Goal: Task Accomplishment & Management: Use online tool/utility

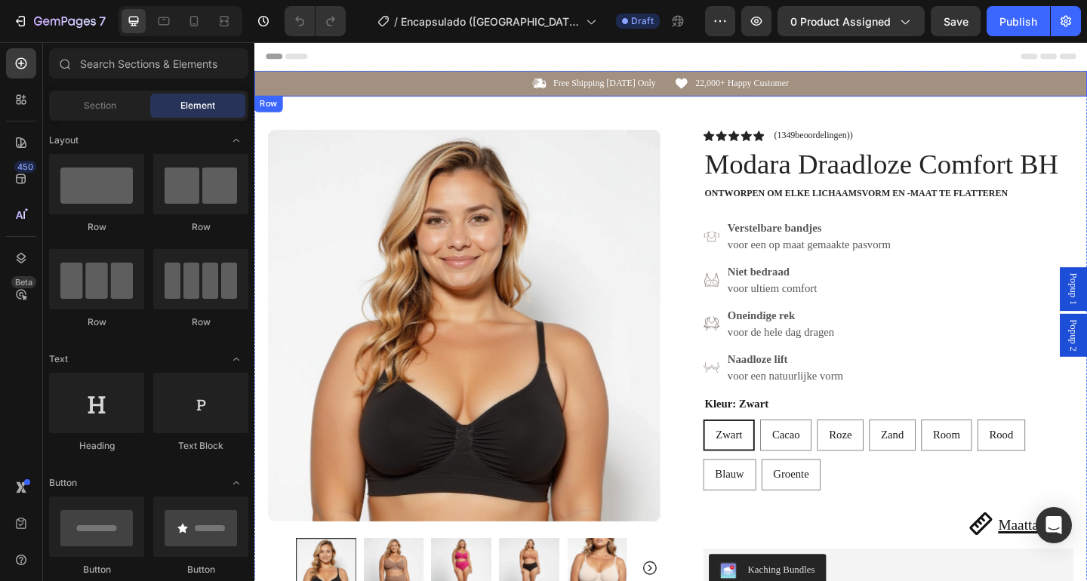
click at [389, 100] on div "Icon Free Shipping [DATE] Only Text Block Row Icon 22,000+ Happy Customer Text …" at bounding box center [706, 87] width 905 height 28
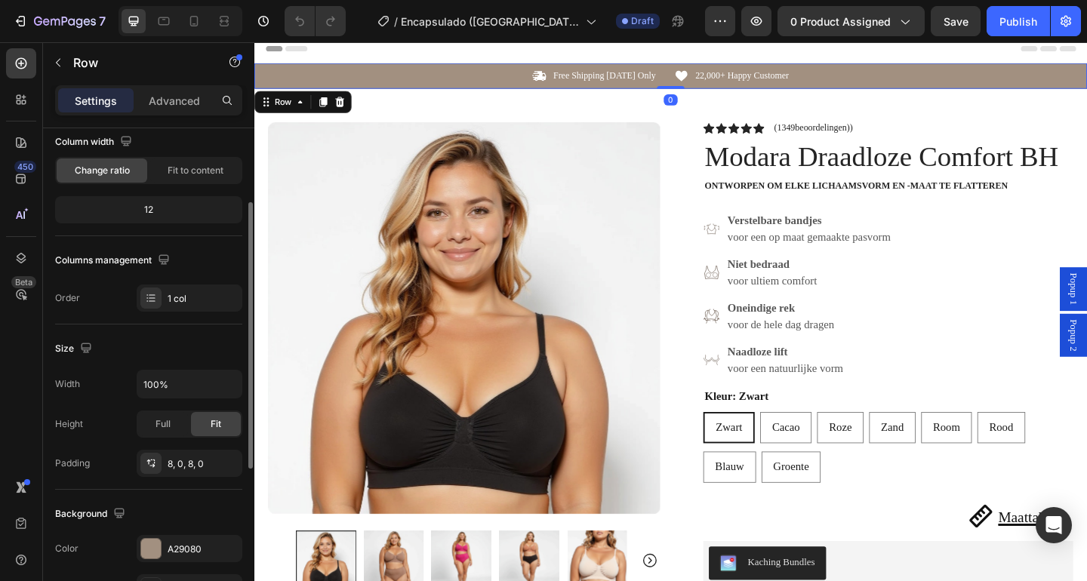
scroll to position [151, 0]
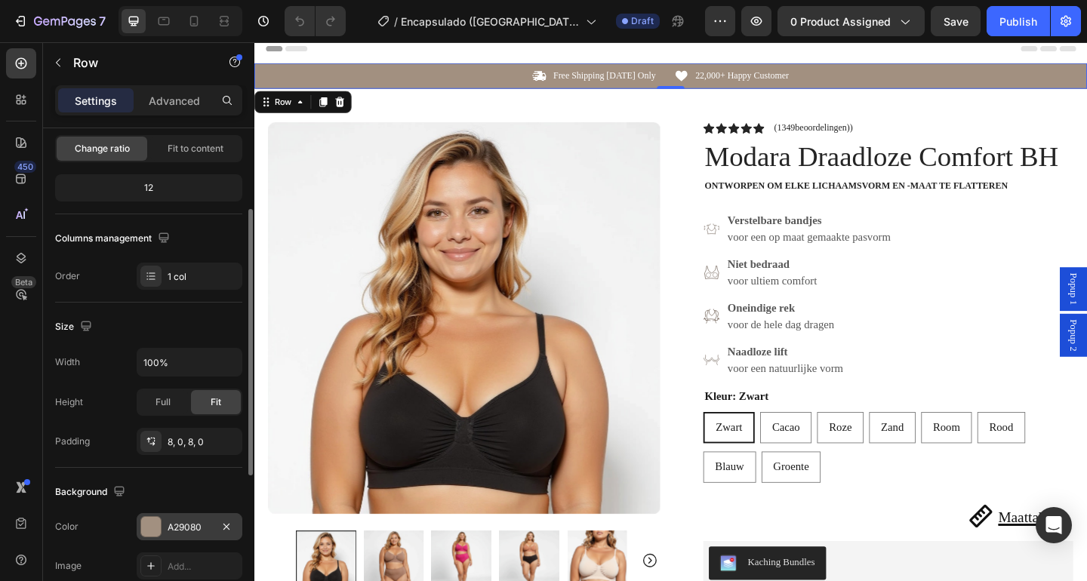
click at [151, 529] on div at bounding box center [151, 527] width 20 height 20
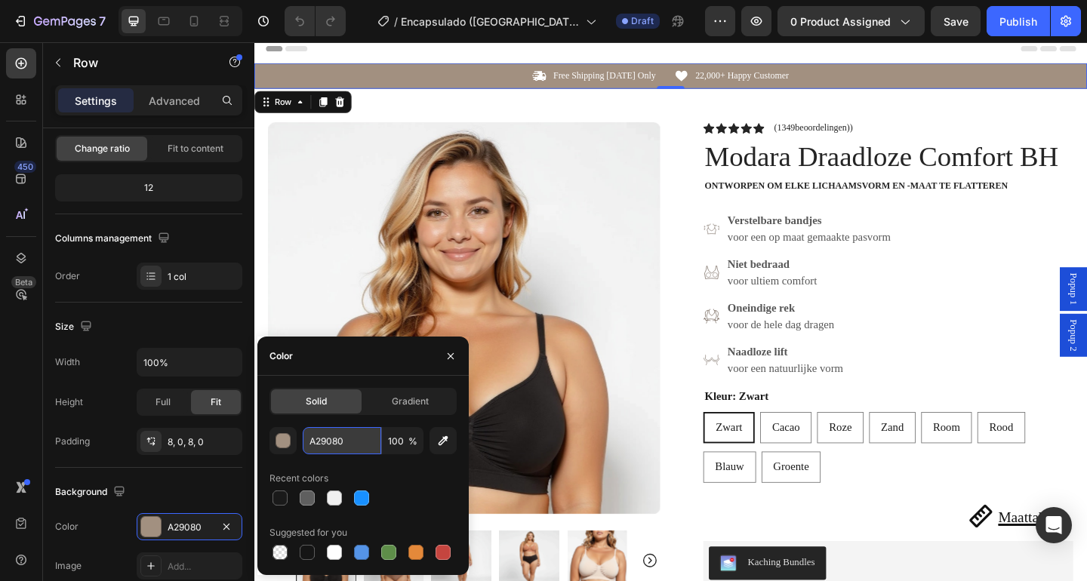
click at [334, 434] on input "A29080" at bounding box center [342, 440] width 78 height 27
click at [334, 432] on input "A29080" at bounding box center [342, 440] width 78 height 27
click at [335, 435] on input "A29080" at bounding box center [342, 440] width 78 height 27
paste input "b3d0b2"
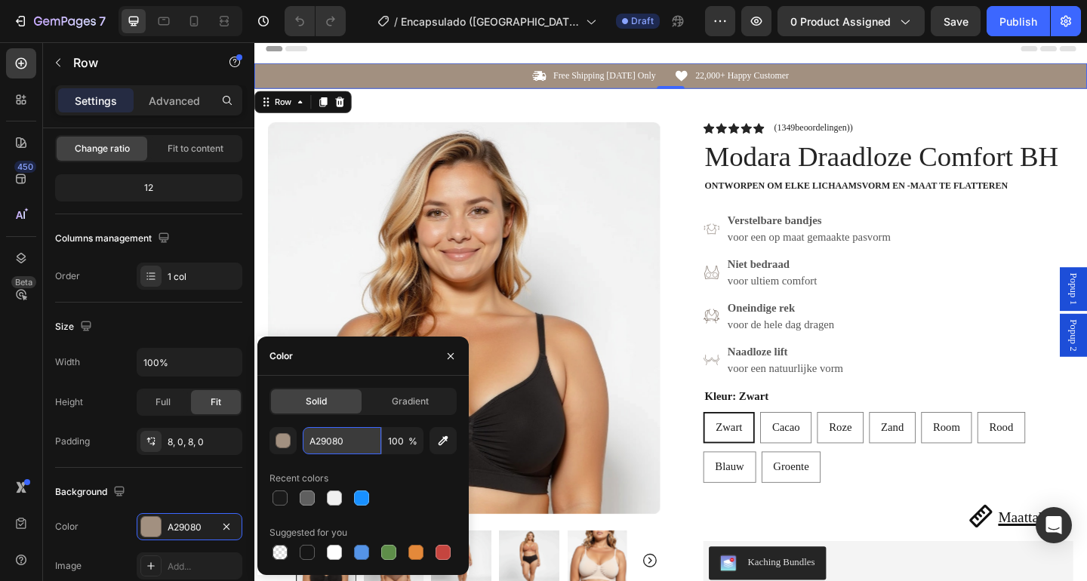
type input "b3d0b2"
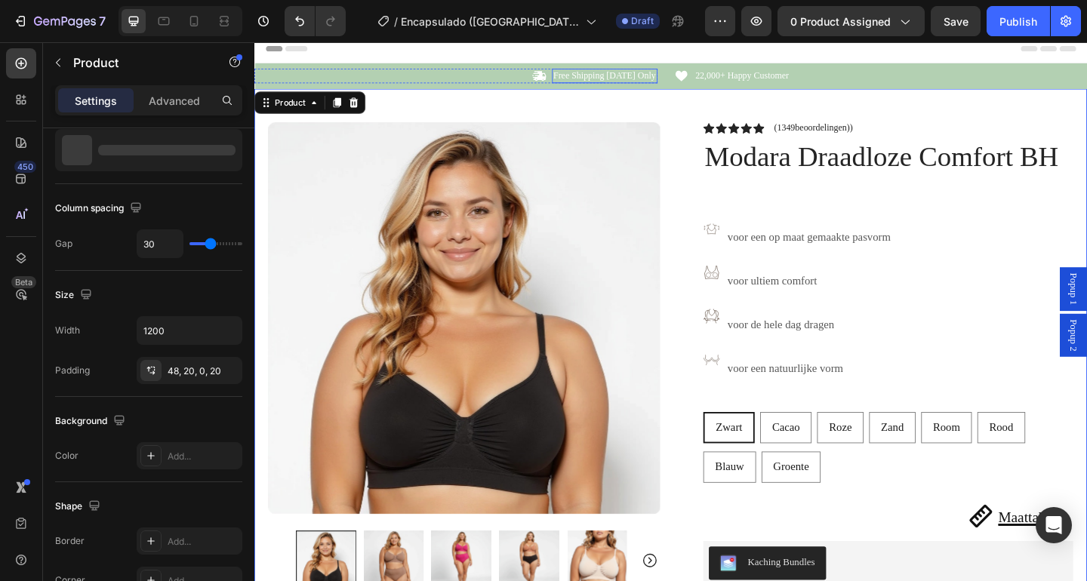
scroll to position [0, 0]
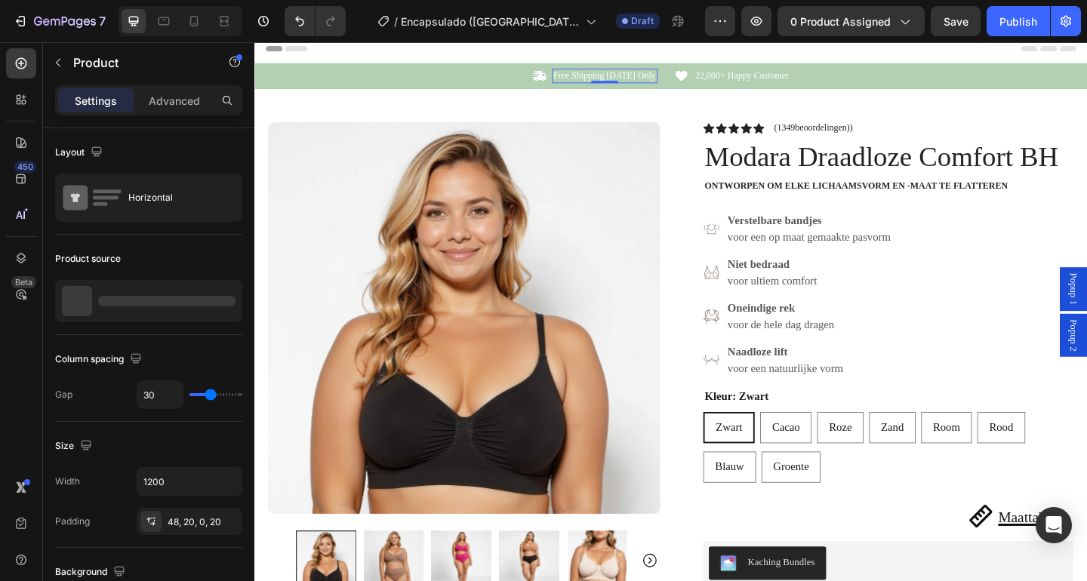
click at [644, 77] on p "Free Shipping [DATE] Only" at bounding box center [635, 78] width 112 height 13
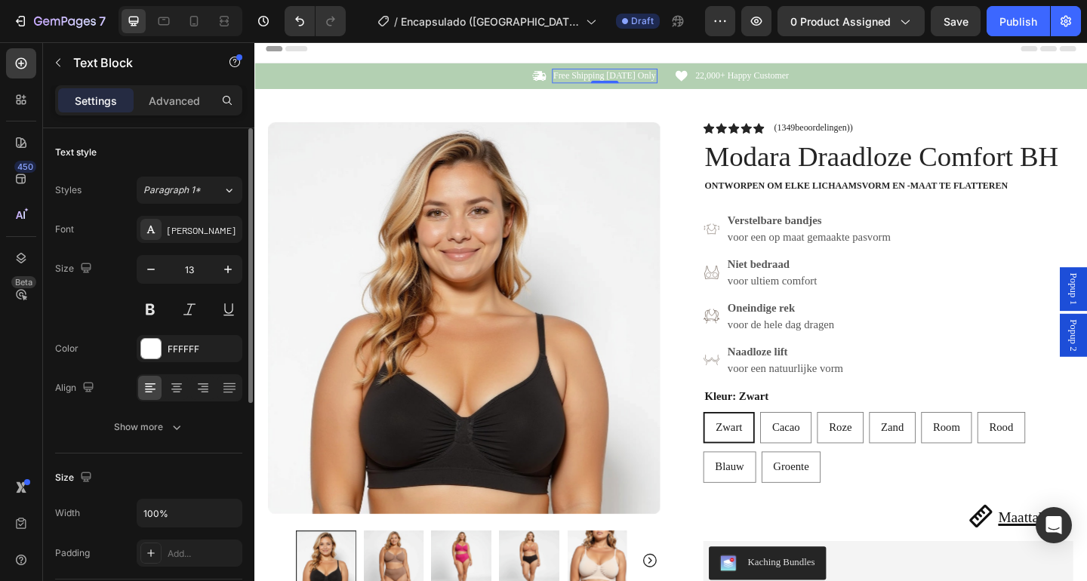
click at [644, 78] on p "Free Shipping [DATE] Only" at bounding box center [635, 78] width 112 height 13
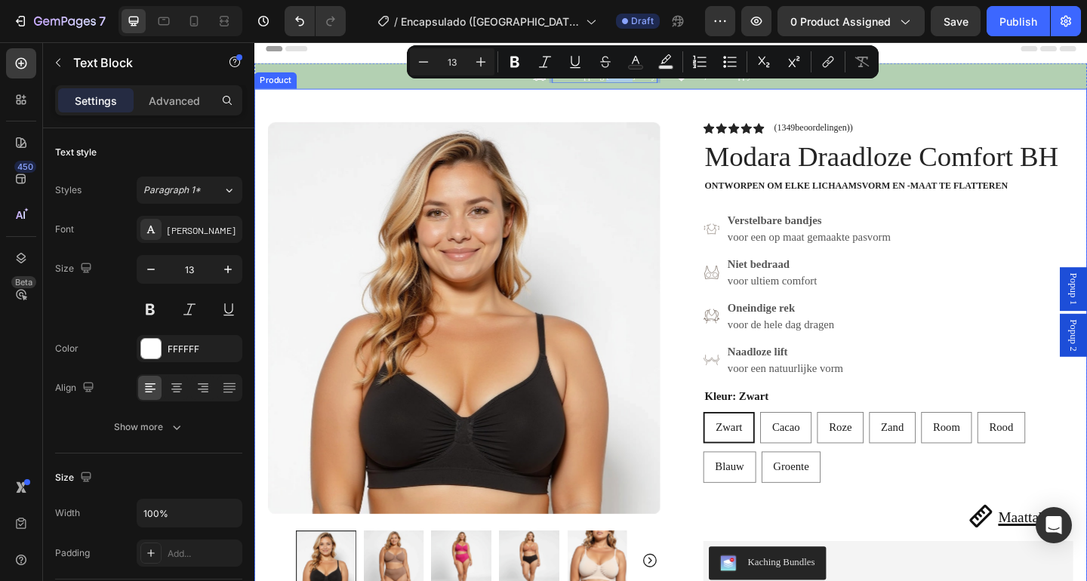
copy p "[DATE]"
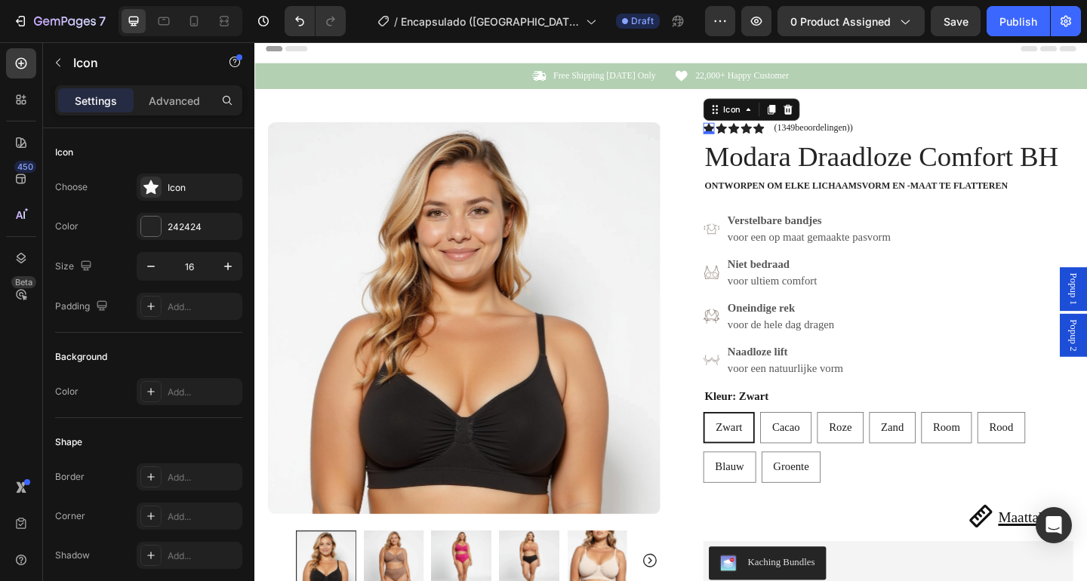
click at [746, 130] on icon at bounding box center [748, 136] width 12 height 12
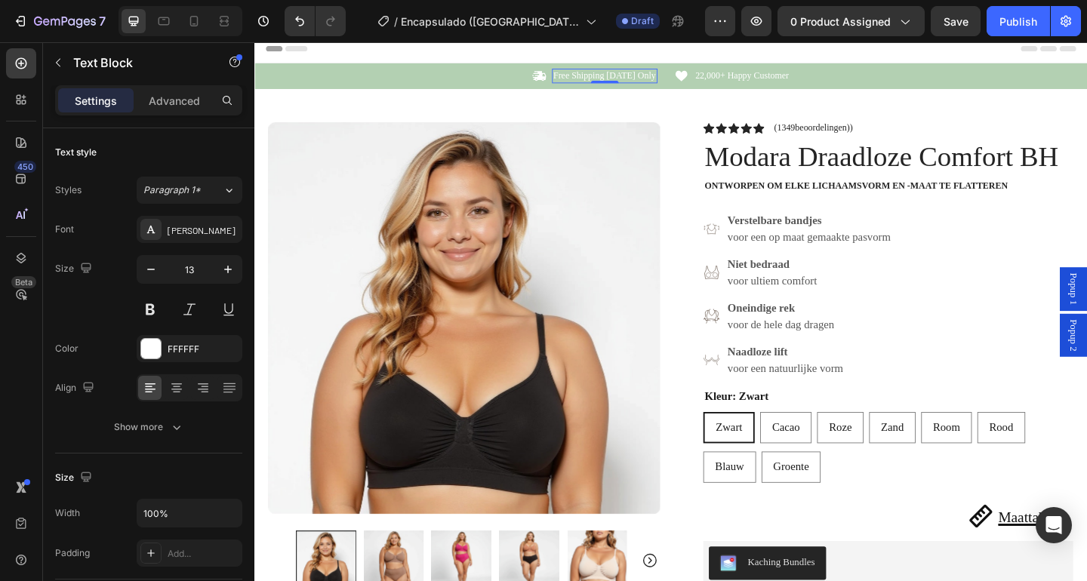
click at [624, 80] on p "Free Shipping [DATE] Only" at bounding box center [635, 78] width 112 height 13
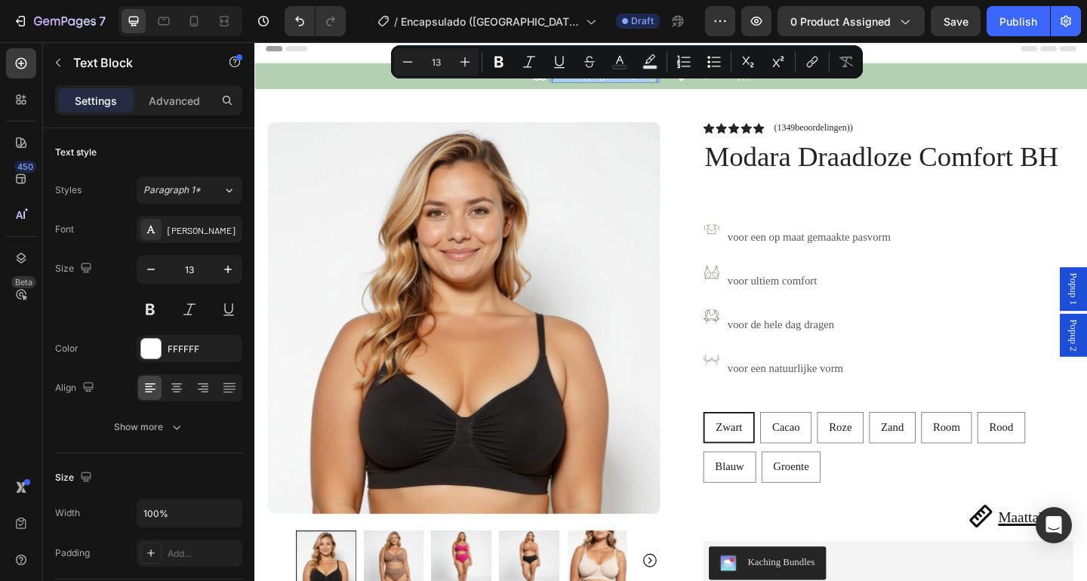
copy p "Free Shipping [DATE] Only"
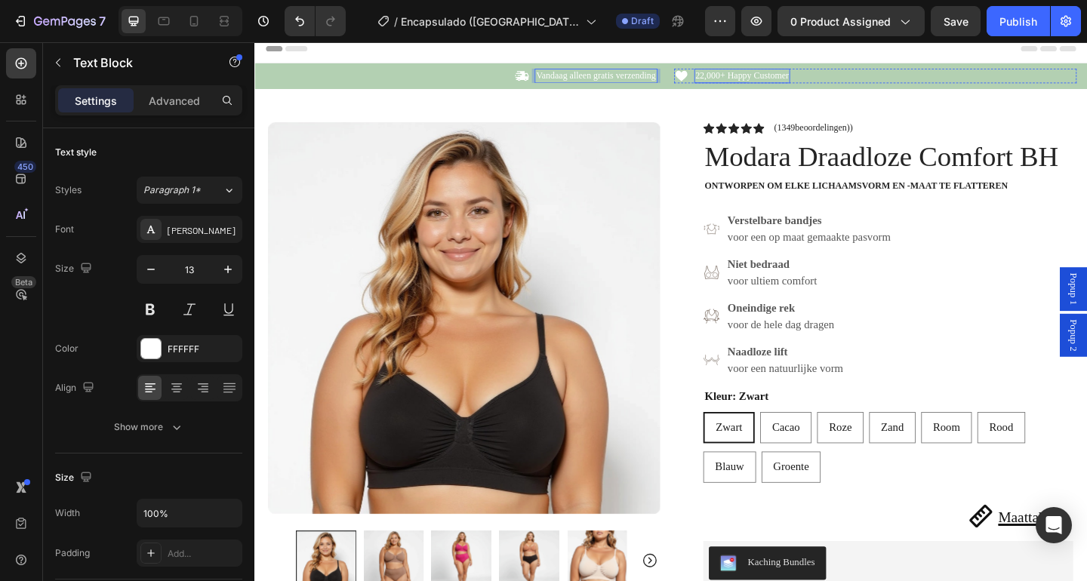
click at [781, 78] on p "22,000+ Happy Customer" at bounding box center [785, 78] width 102 height 13
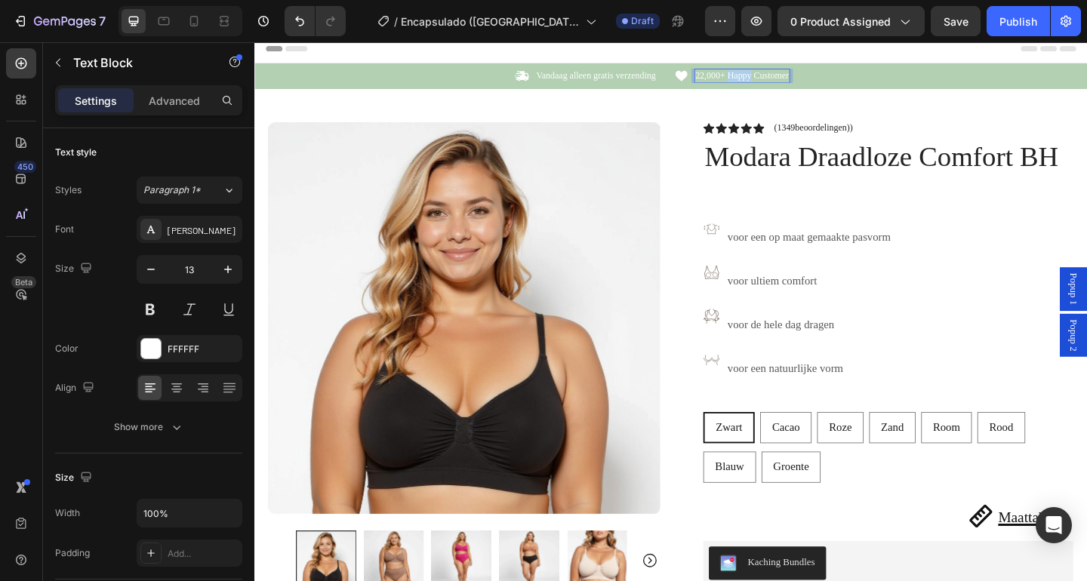
click at [781, 78] on p "22,000+ Happy Customer" at bounding box center [785, 78] width 102 height 13
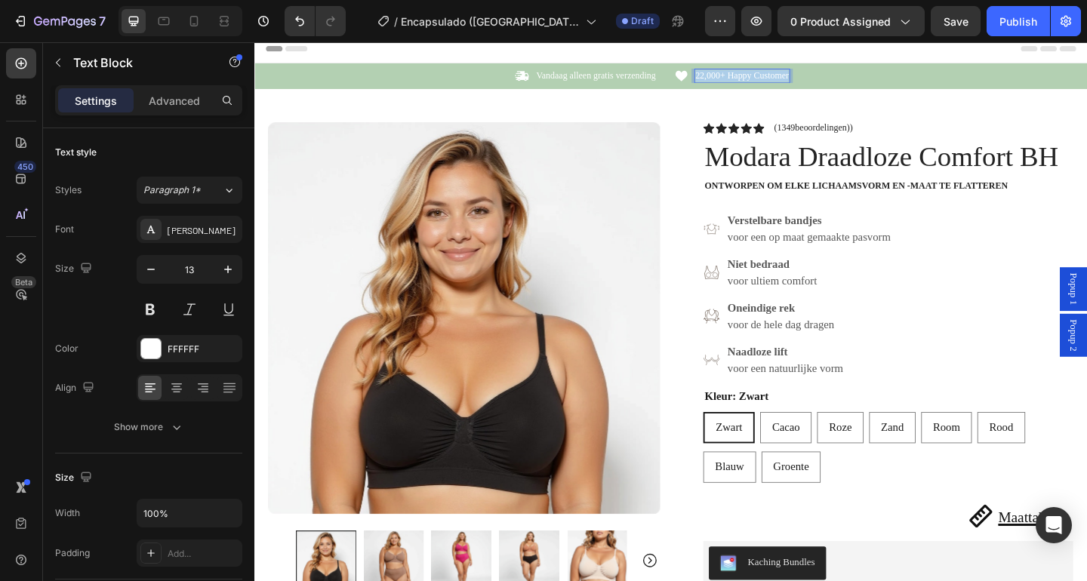
click at [781, 78] on p "22,000+ Happy Customer" at bounding box center [785, 78] width 102 height 13
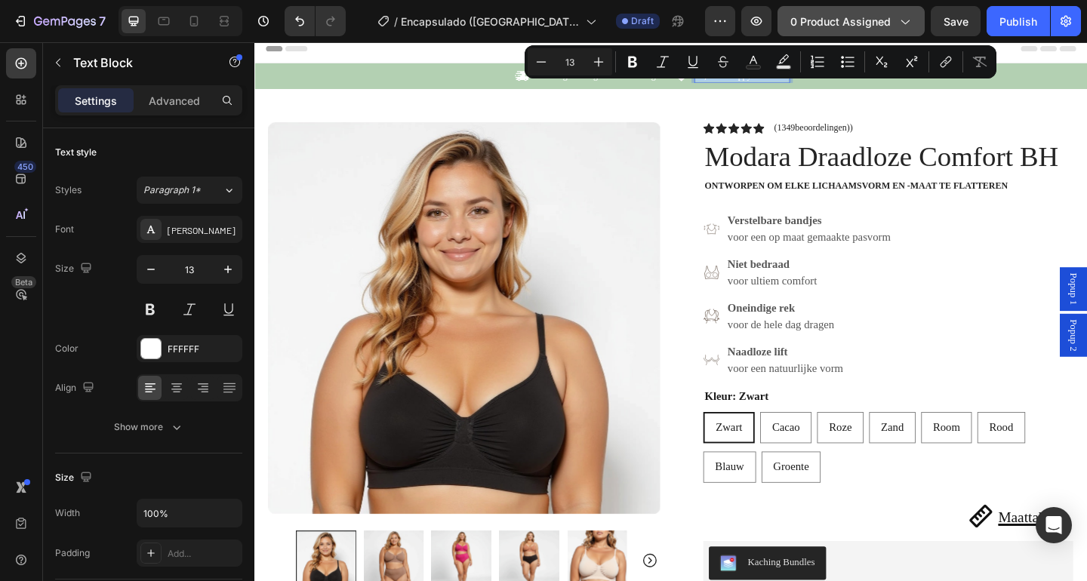
copy p "22,000+ Happy Customer"
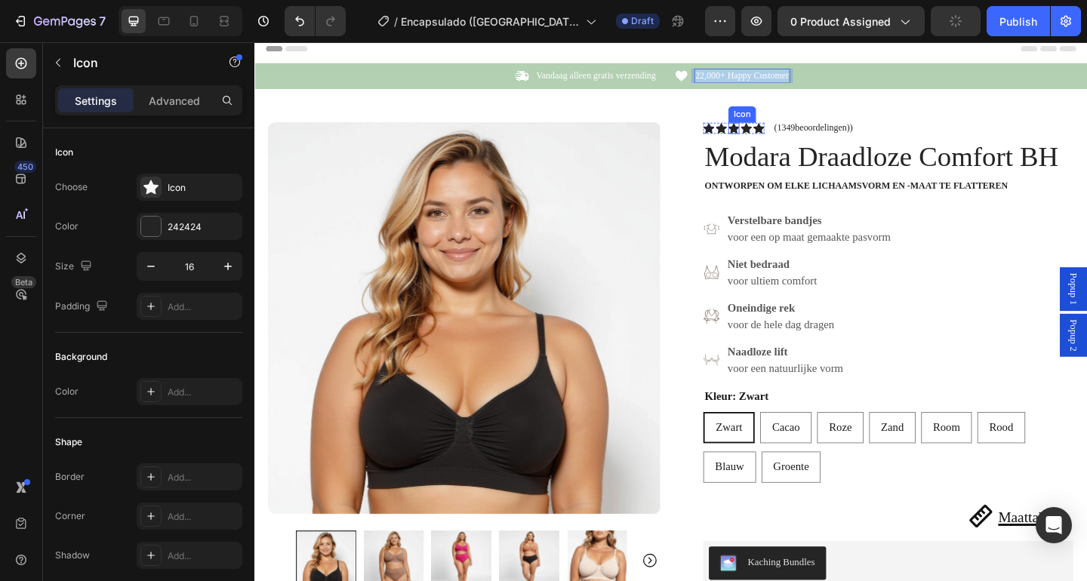
click at [770, 131] on icon at bounding box center [776, 135] width 12 height 11
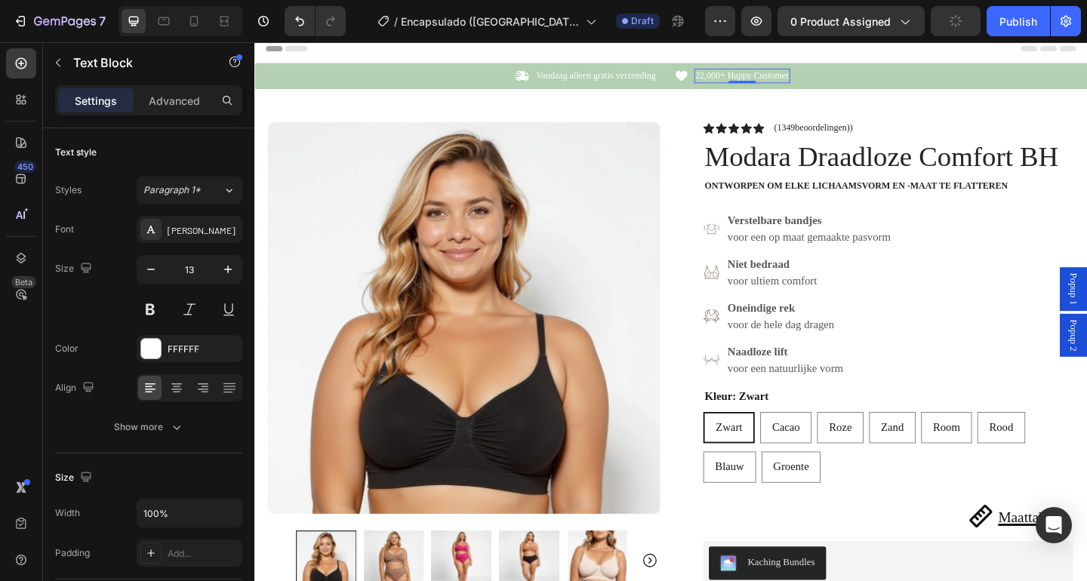
click at [772, 79] on p "22,000+ Happy Customer" at bounding box center [785, 78] width 102 height 13
click at [1014, 26] on div "Publish" at bounding box center [1018, 22] width 38 height 16
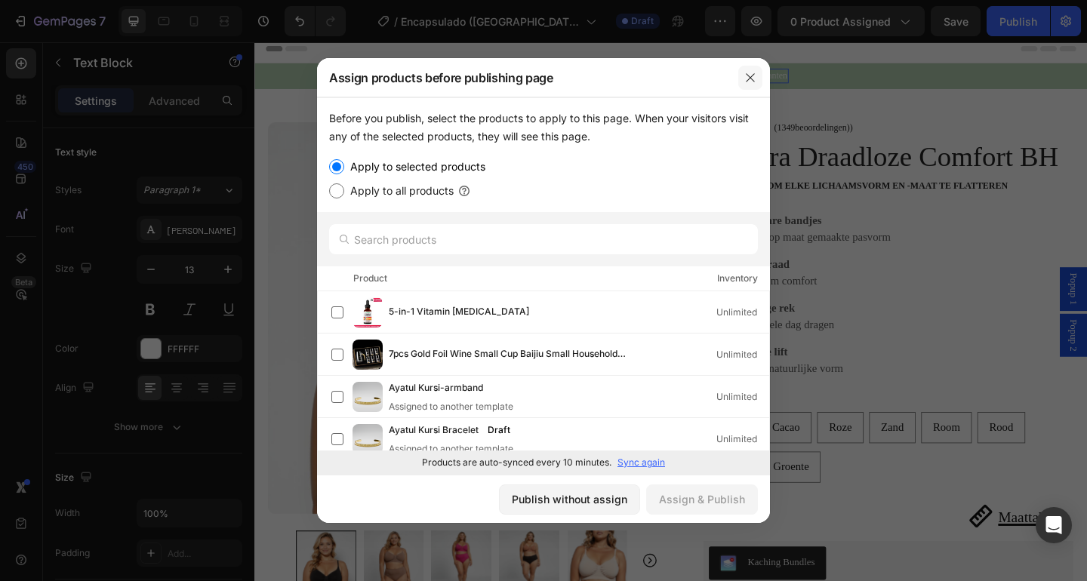
click at [745, 74] on icon "button" at bounding box center [750, 78] width 12 height 12
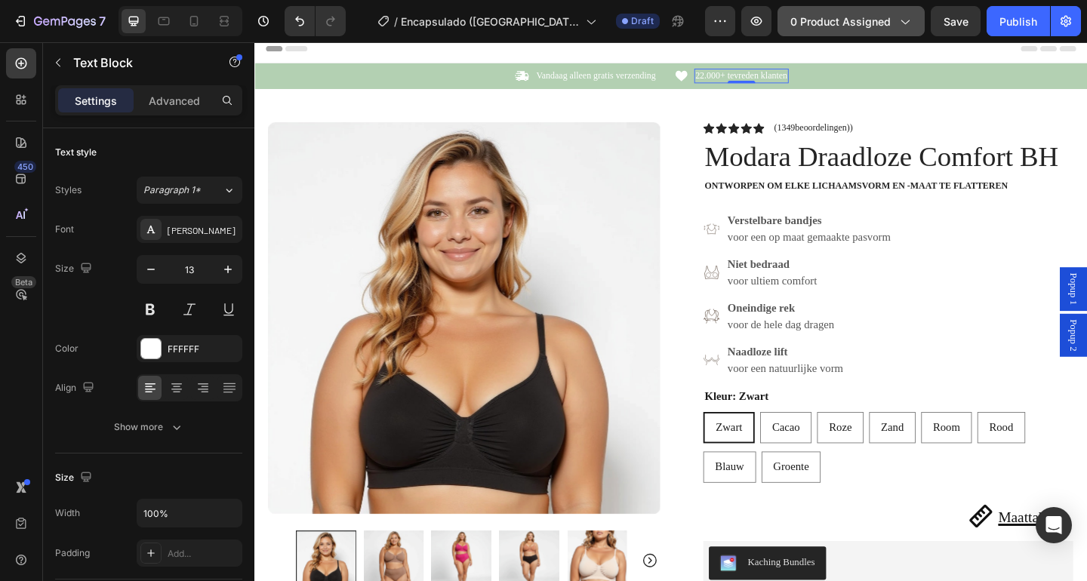
click at [831, 29] on span "0 product assigned" at bounding box center [840, 22] width 100 height 16
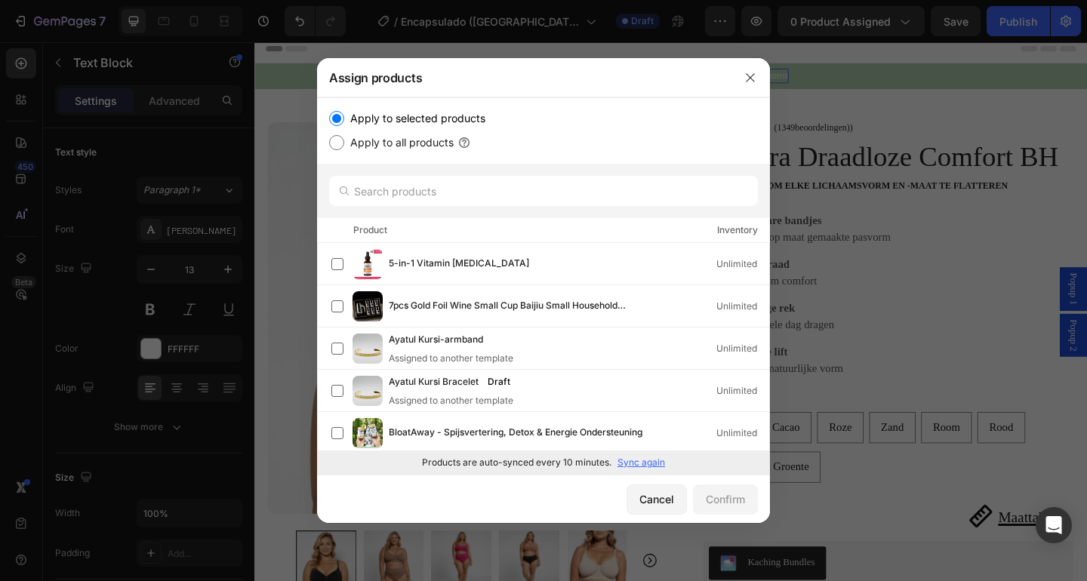
click at [486, 172] on div at bounding box center [543, 191] width 453 height 54
click at [486, 196] on input "text" at bounding box center [543, 191] width 429 height 30
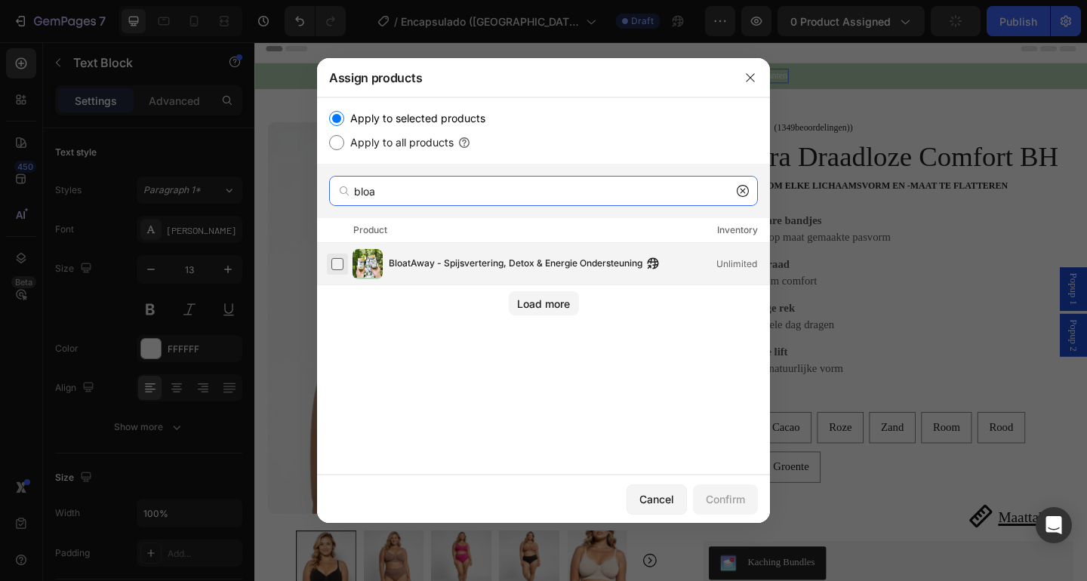
type input "bloa"
click at [337, 269] on label at bounding box center [337, 264] width 12 height 12
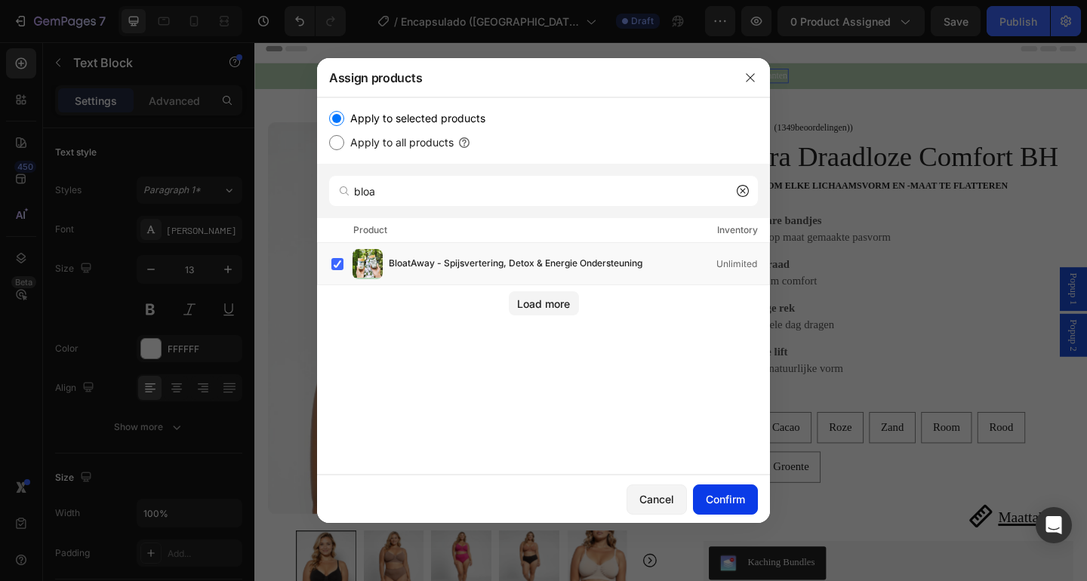
click at [723, 501] on div "Confirm" at bounding box center [724, 499] width 39 height 16
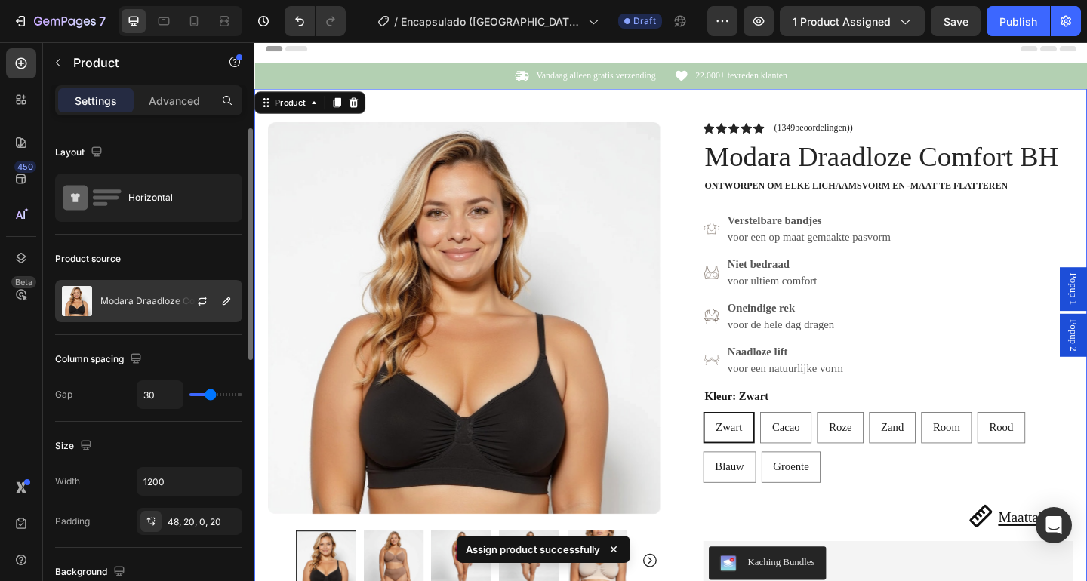
click at [166, 309] on div "Modara Draadloze Comfort BH" at bounding box center [148, 301] width 187 height 42
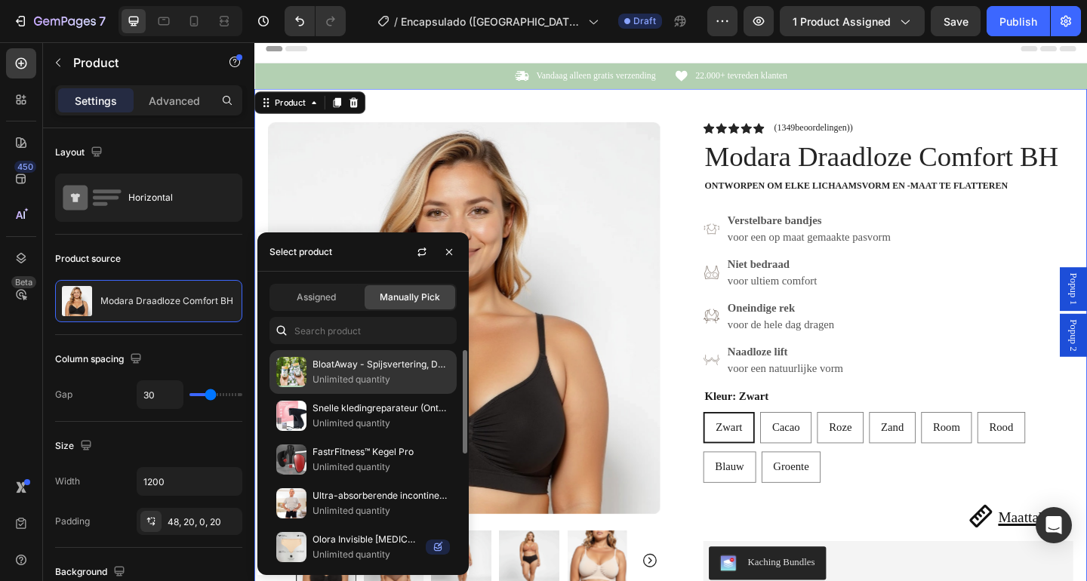
click at [343, 374] on p "Unlimited quantity" at bounding box center [380, 379] width 137 height 15
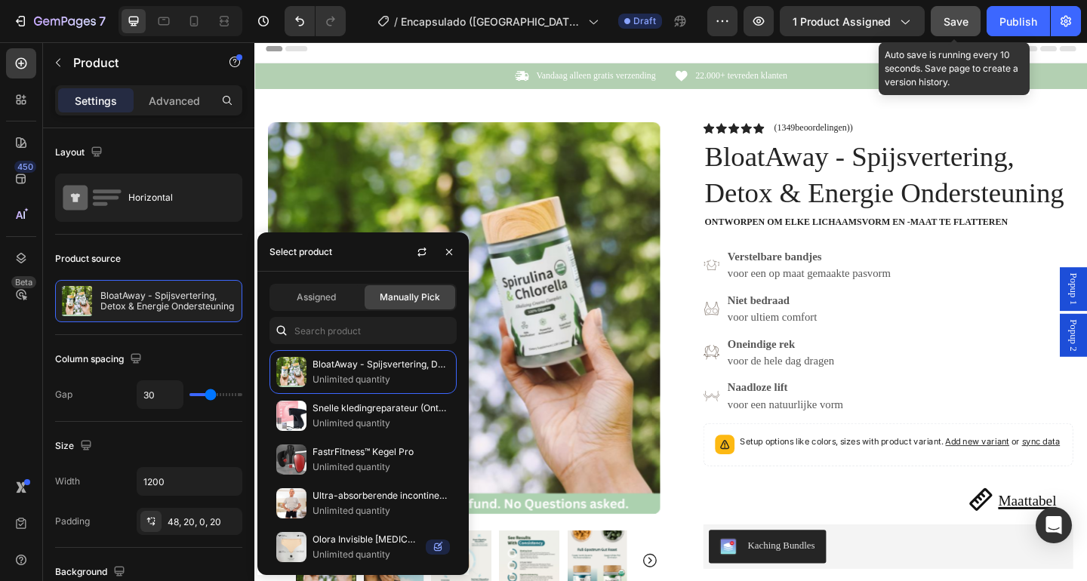
click at [954, 23] on span "Save" at bounding box center [955, 21] width 25 height 13
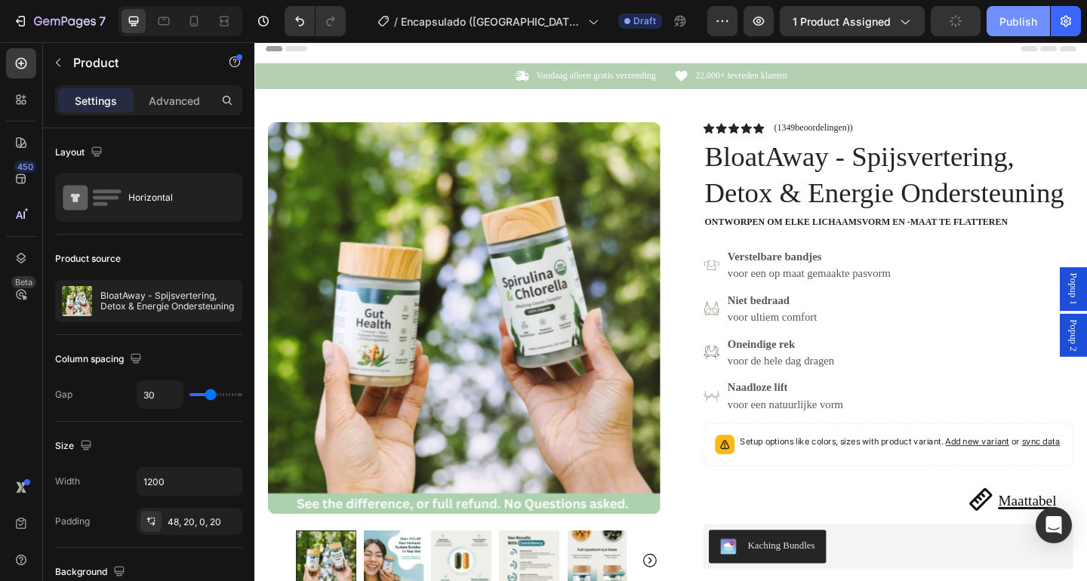
click at [1013, 17] on div "Publish" at bounding box center [1018, 22] width 38 height 16
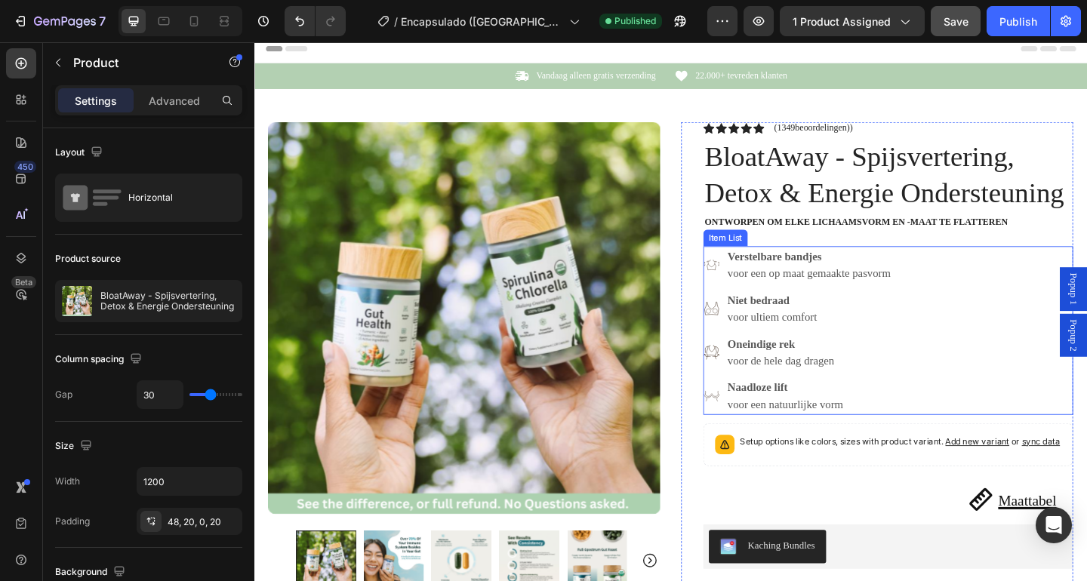
click at [841, 272] on strong "Verstelbare bandjes" at bounding box center [820, 275] width 103 height 13
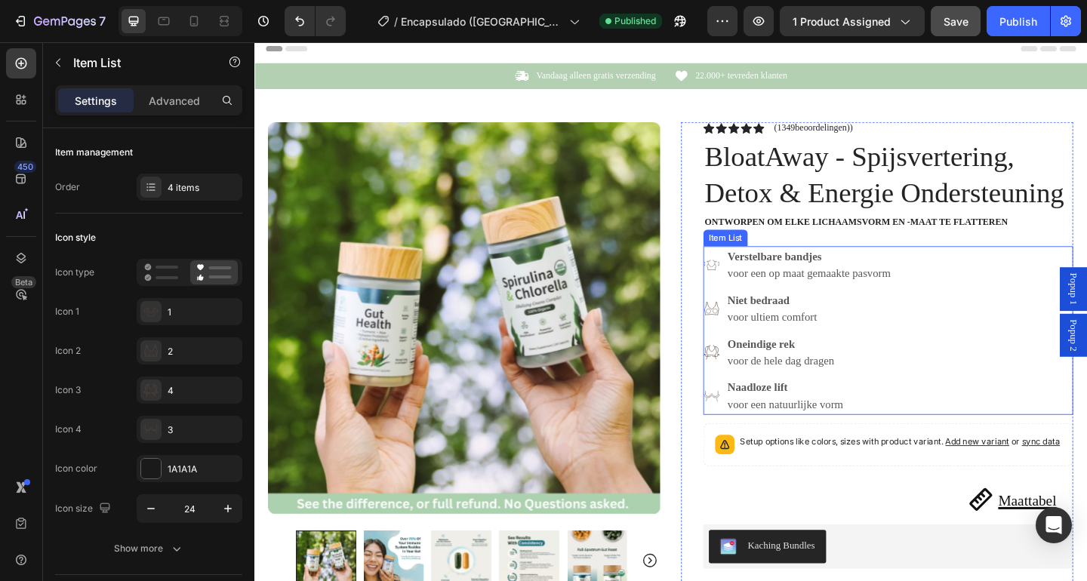
click at [841, 272] on strong "Verstelbare bandjes" at bounding box center [820, 275] width 103 height 13
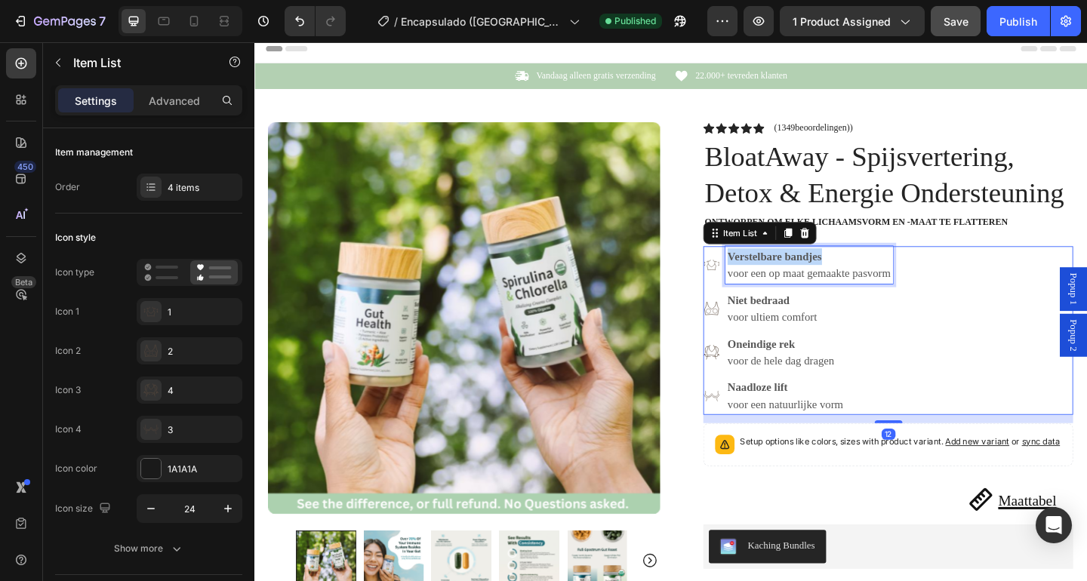
click at [841, 272] on strong "Verstelbare bandjes" at bounding box center [820, 275] width 103 height 13
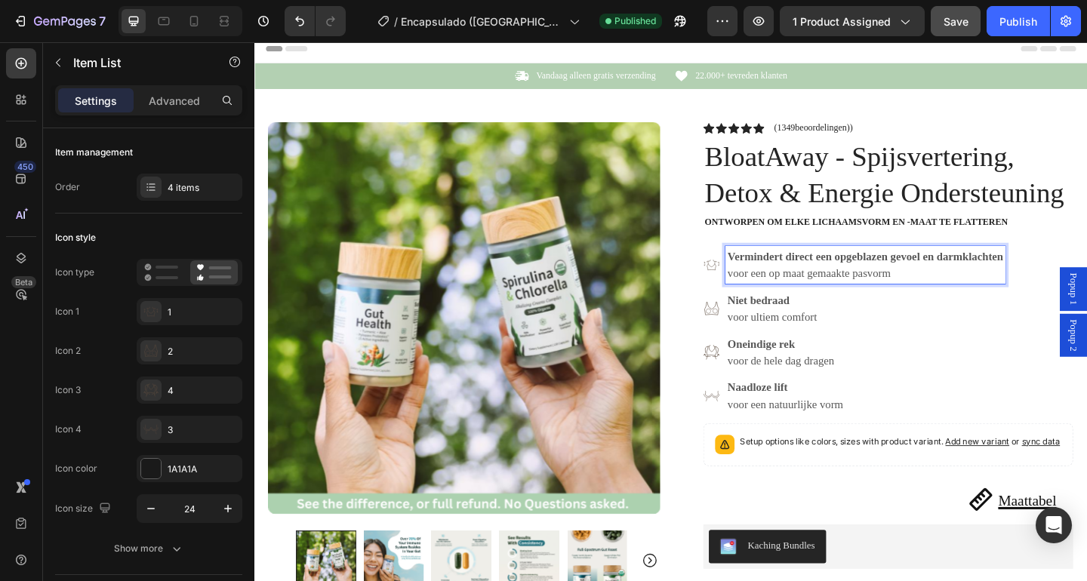
click at [813, 300] on span "voor een op maat gemaakte pasvorm" at bounding box center [857, 293] width 177 height 13
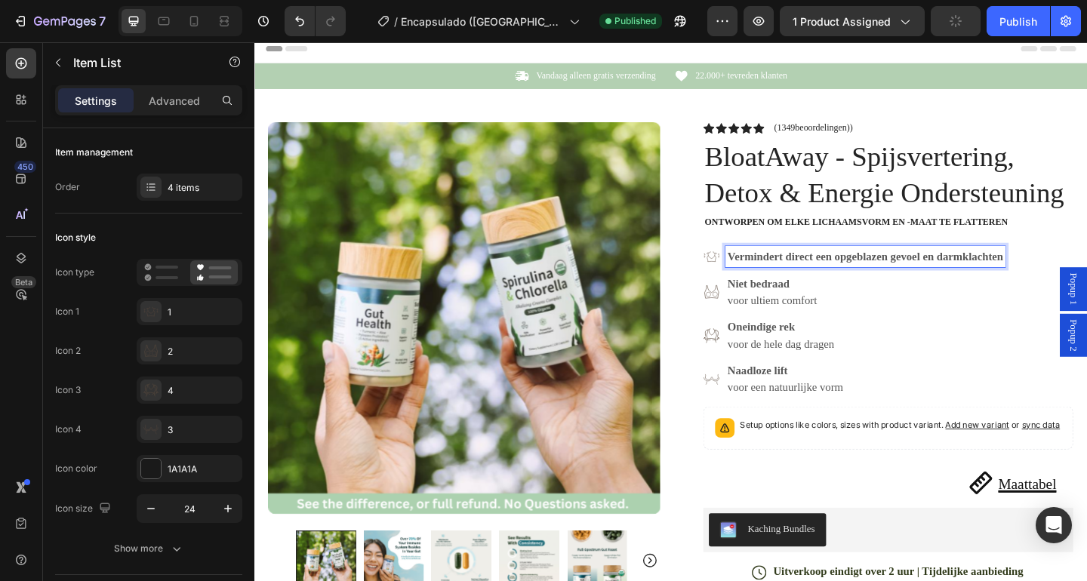
click at [796, 301] on strong "Niet bedraad" at bounding box center [802, 304] width 67 height 13
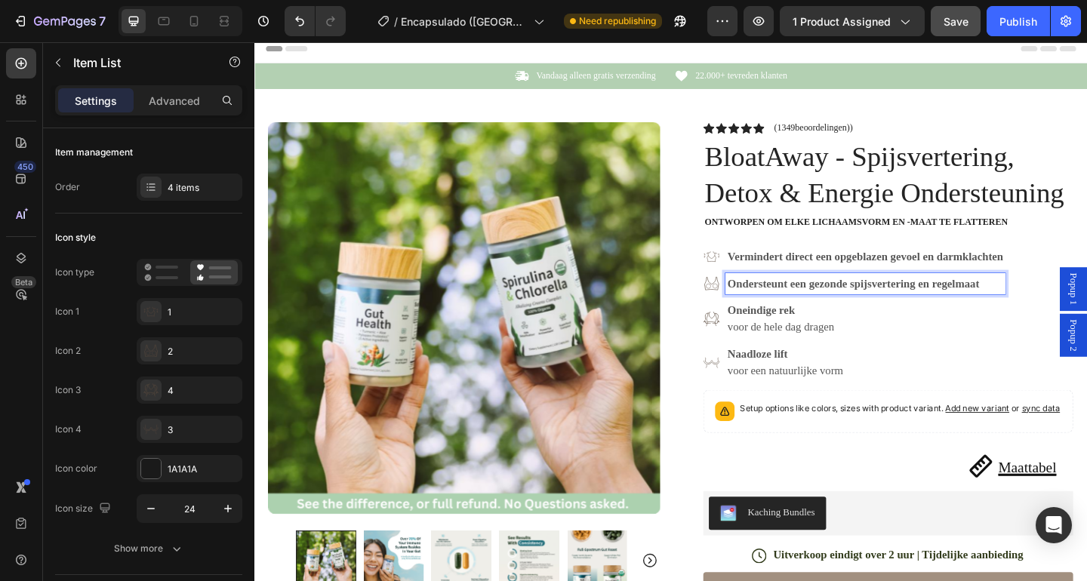
click at [793, 341] on p "Oneindige rek" at bounding box center [919, 334] width 300 height 18
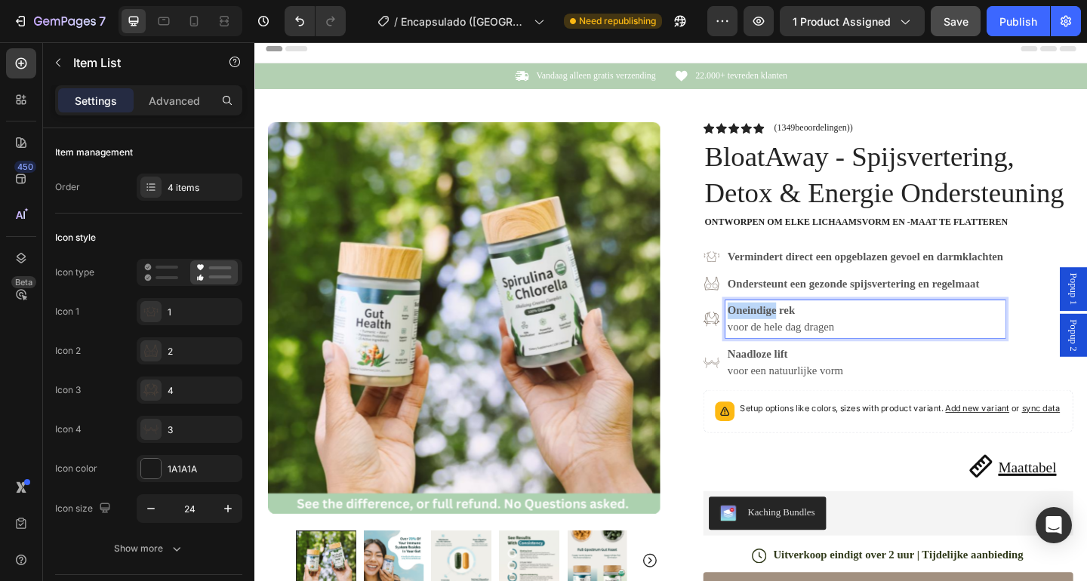
click at [793, 341] on p "Oneindige rek" at bounding box center [919, 334] width 300 height 18
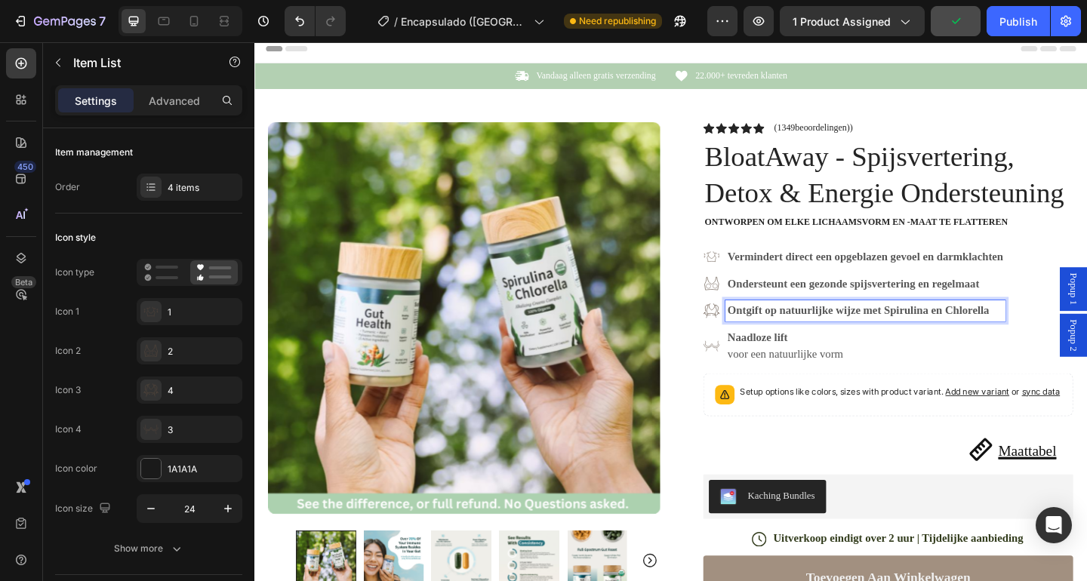
click at [814, 373] on p "voor een natuurlijke vorm" at bounding box center [919, 382] width 300 height 18
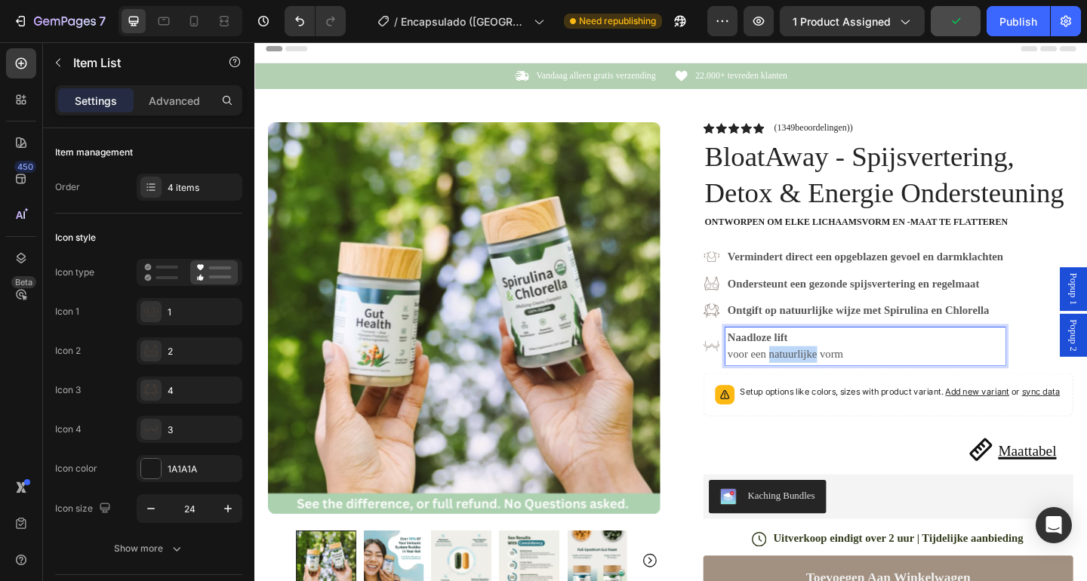
click at [814, 373] on p "voor een natuurlijke vorm" at bounding box center [919, 382] width 300 height 18
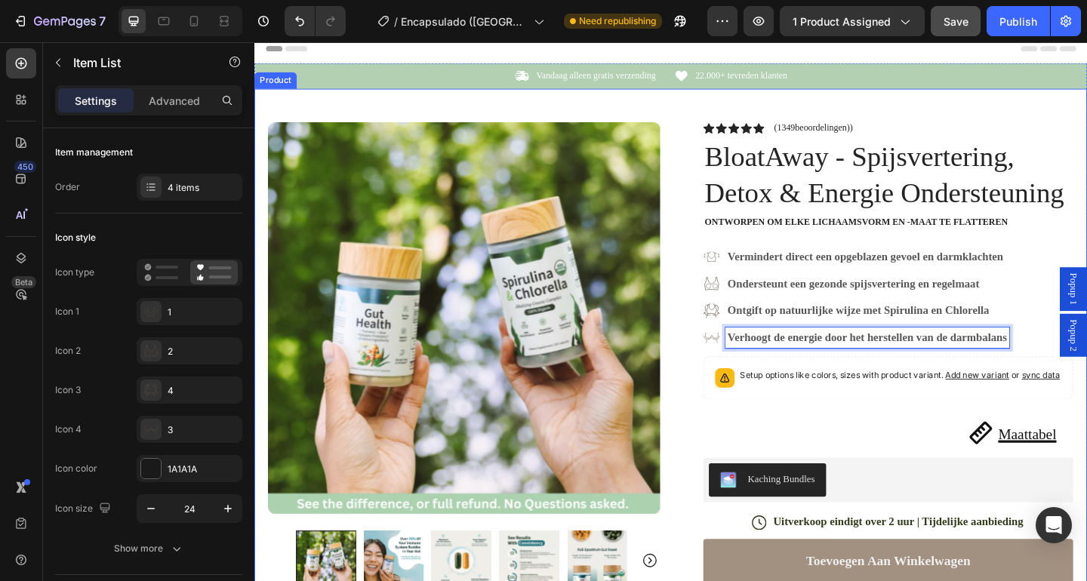
click at [704, 395] on div "Product Images Image Icon Icon Icon Icon Icon Icon List "Dit is zo'n comfortabe…" at bounding box center [706, 556] width 905 height 927
